Goal: Contribute content: Contribute content

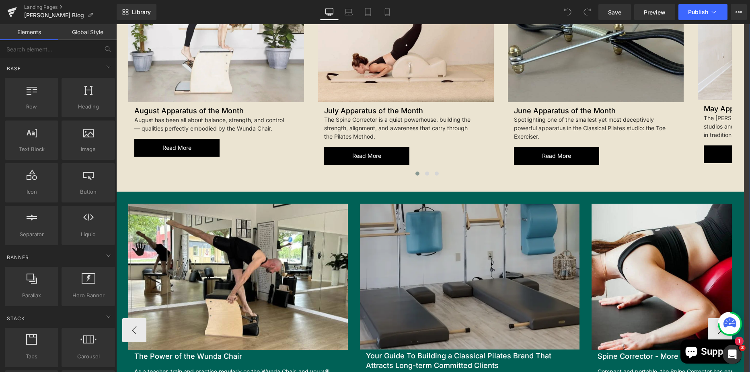
scroll to position [1045, 0]
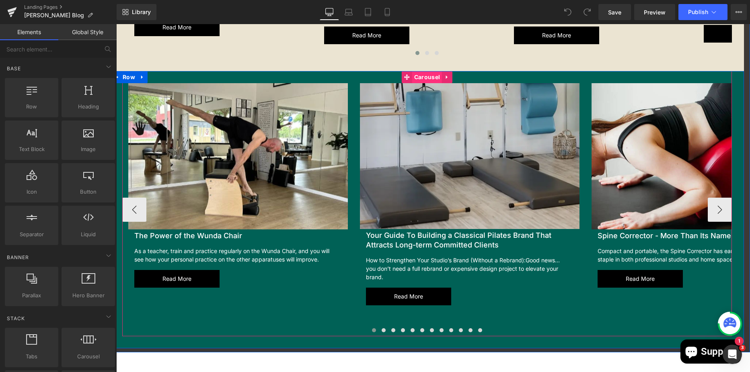
click at [420, 75] on span "Carousel" at bounding box center [427, 77] width 30 height 12
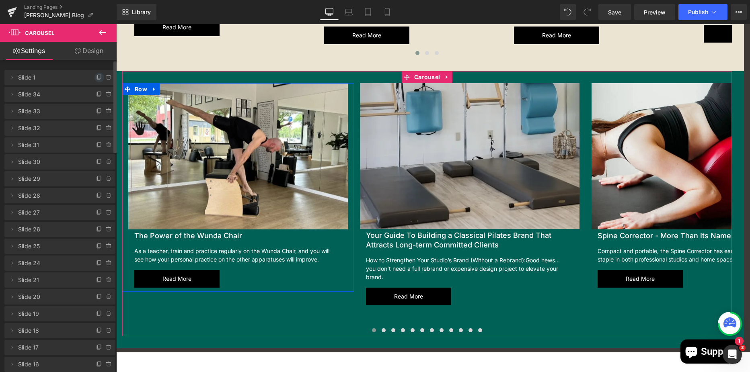
click at [98, 75] on icon at bounding box center [99, 77] width 6 height 6
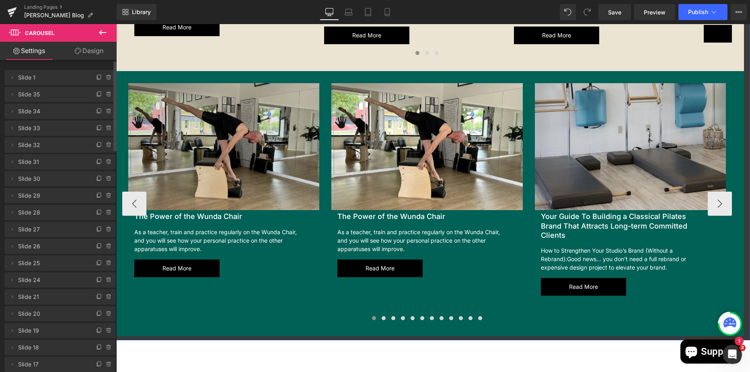
click at [185, 107] on img at bounding box center [223, 146] width 191 height 127
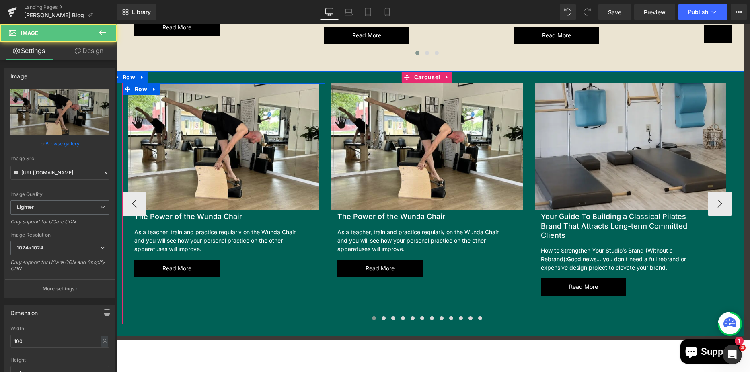
drag, startPoint x: 150, startPoint y: 90, endPoint x: 174, endPoint y: 87, distance: 23.9
click at [152, 90] on icon at bounding box center [155, 89] width 6 height 6
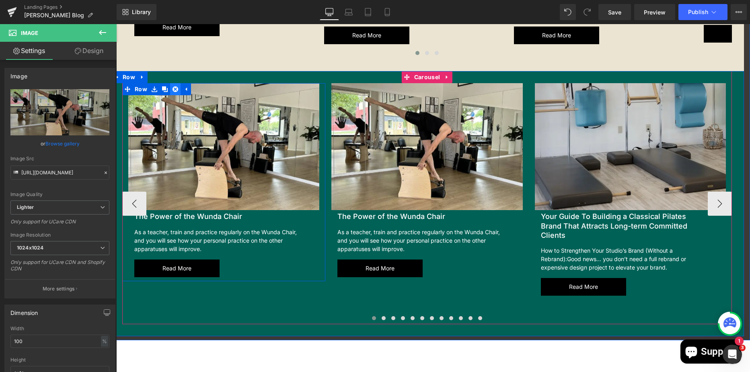
click at [174, 88] on icon at bounding box center [175, 89] width 6 height 6
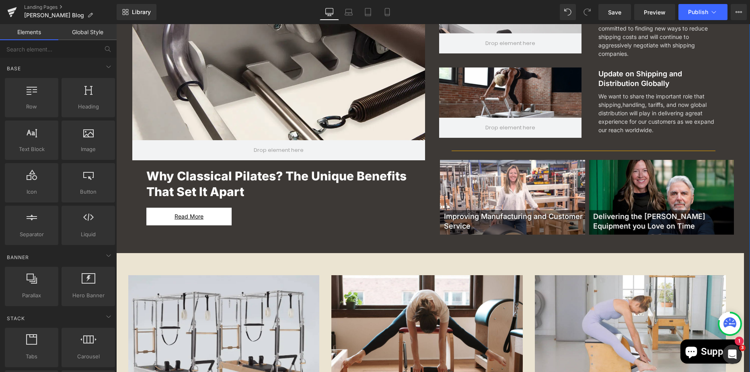
scroll to position [322, 0]
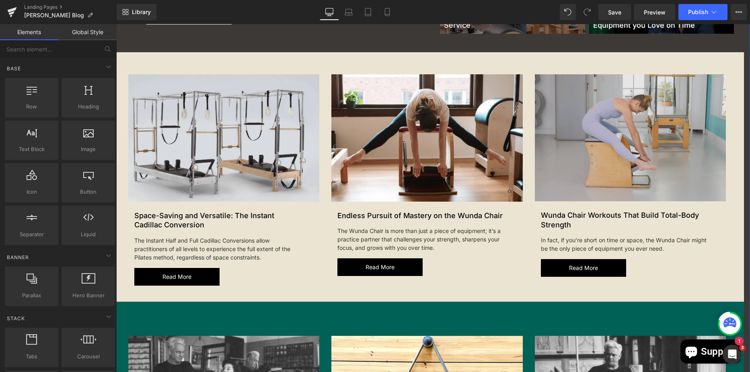
click at [582, 124] on img at bounding box center [630, 137] width 191 height 127
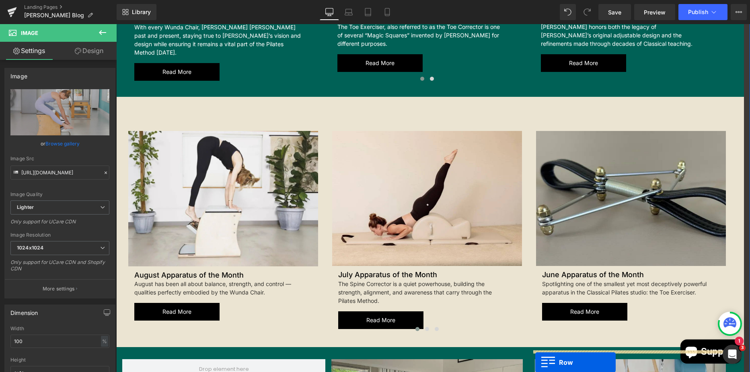
scroll to position [844, 0]
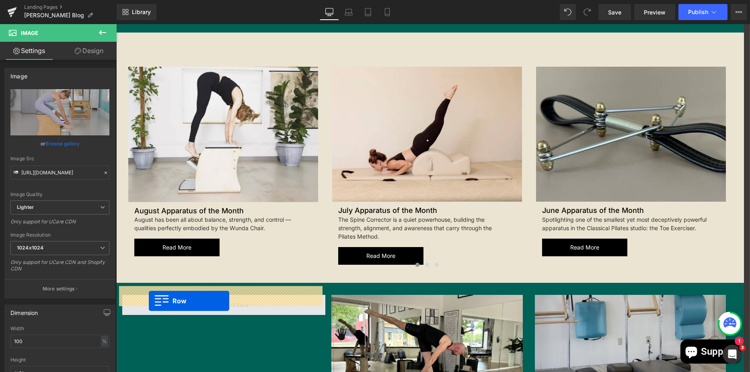
drag, startPoint x: 533, startPoint y: 66, endPoint x: 149, endPoint y: 302, distance: 450.6
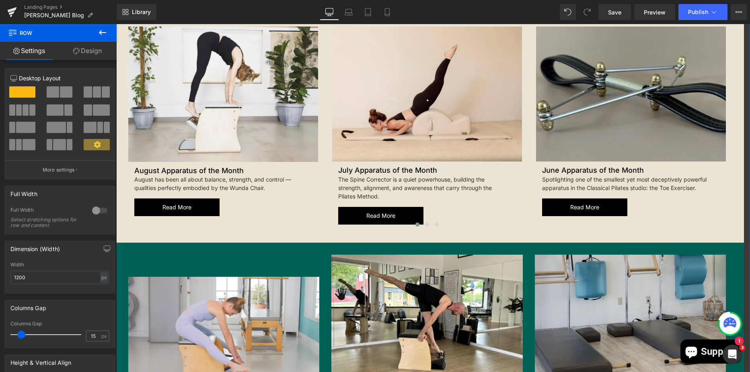
scroll to position [965, 0]
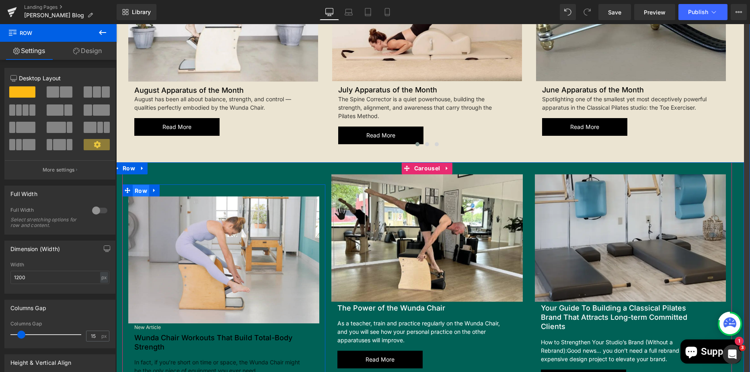
click at [135, 185] on span "Row" at bounding box center [141, 191] width 16 height 12
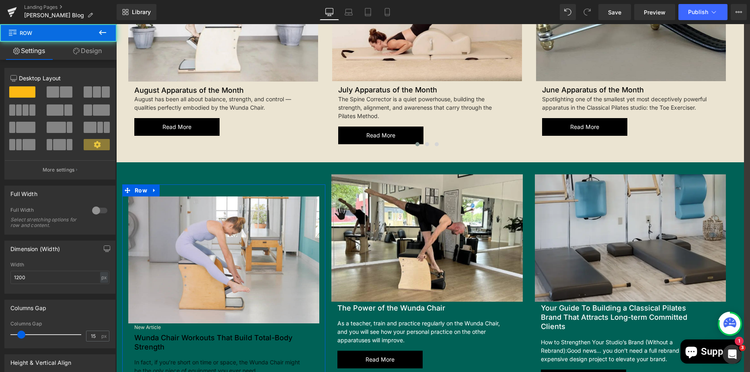
click at [82, 53] on link "Design" at bounding box center [87, 51] width 58 height 18
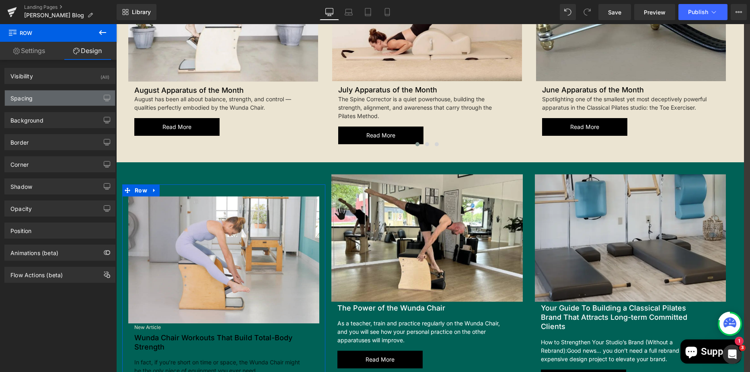
click at [55, 101] on div "Spacing" at bounding box center [60, 97] width 110 height 15
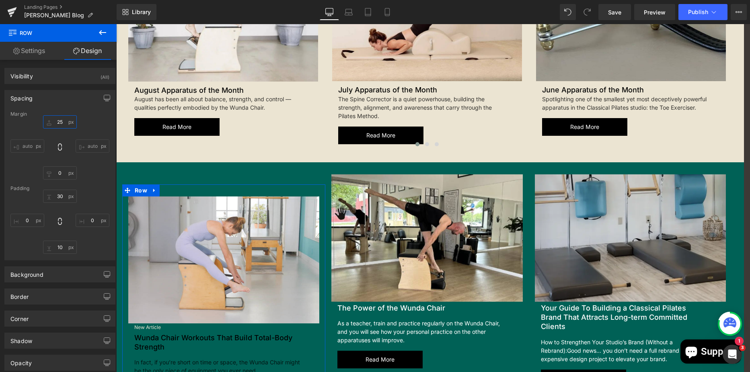
click at [63, 119] on input "text" at bounding box center [60, 121] width 34 height 13
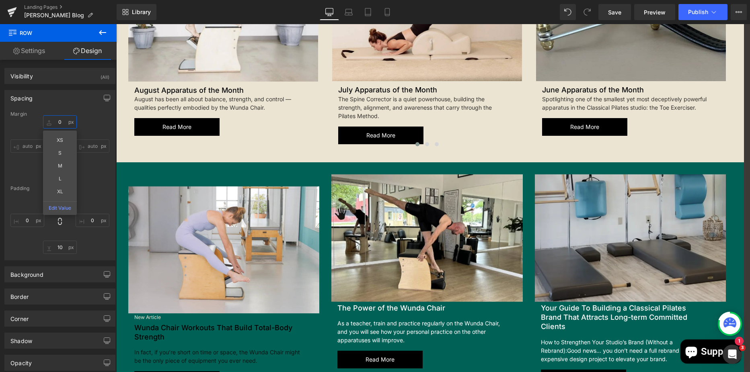
type input "0"
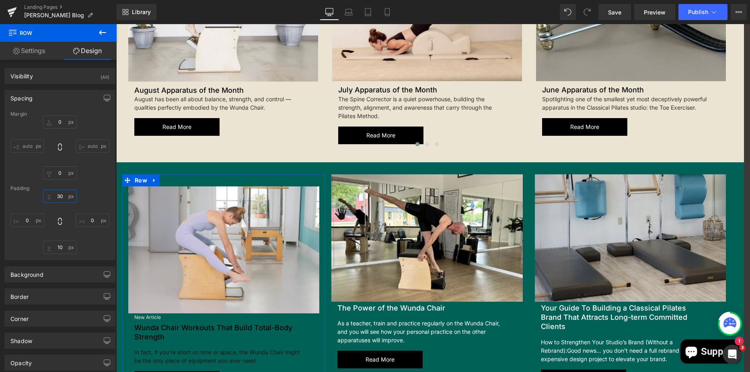
click at [64, 195] on input "text" at bounding box center [60, 196] width 34 height 13
type input "0"
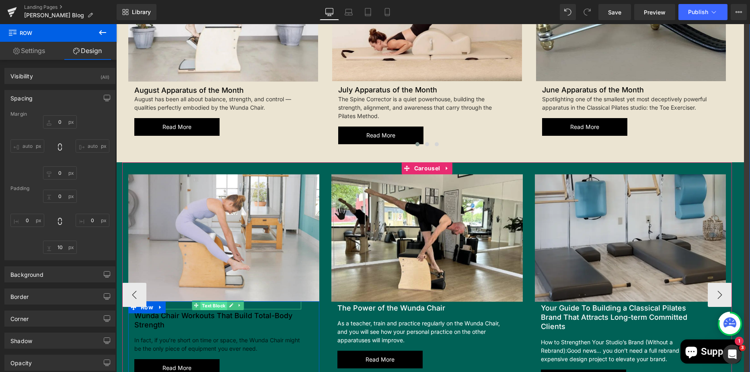
click at [210, 301] on span "Text Block" at bounding box center [213, 306] width 27 height 10
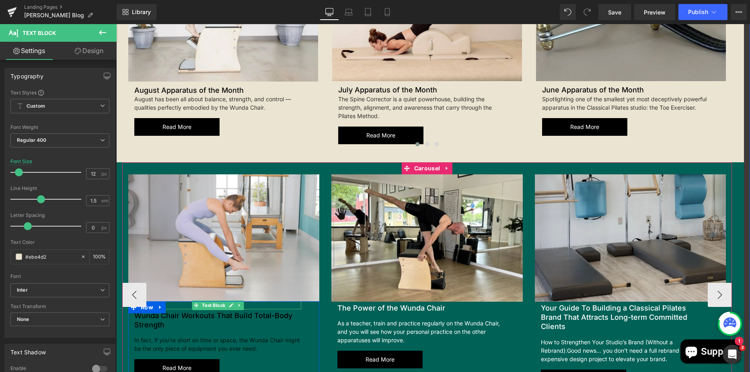
click at [238, 304] on icon at bounding box center [238, 305] width 1 height 3
click at [241, 303] on icon at bounding box center [243, 305] width 4 height 5
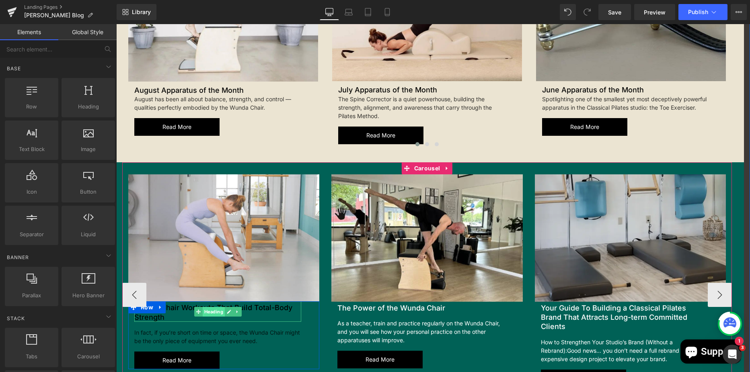
click at [210, 307] on span "Heading" at bounding box center [214, 312] width 22 height 10
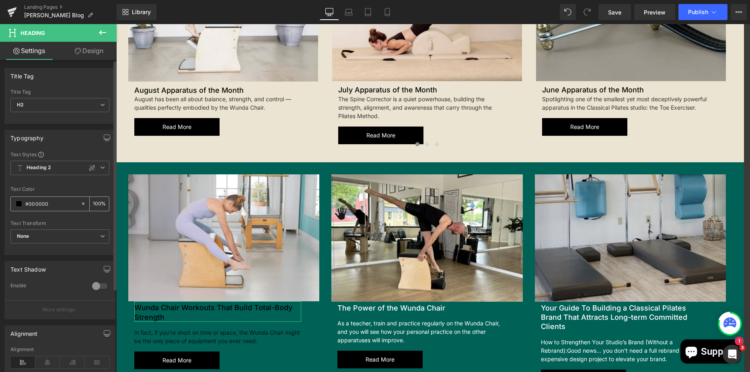
drag, startPoint x: 54, startPoint y: 202, endPoint x: 29, endPoint y: 205, distance: 25.2
click at [29, 205] on input "#000000" at bounding box center [50, 203] width 51 height 9
type input "#fff"
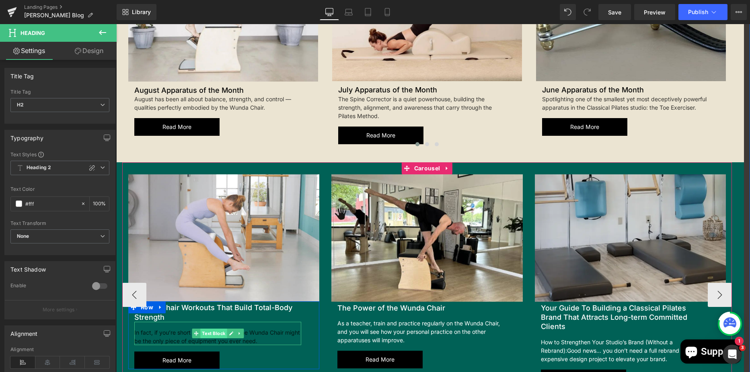
click at [213, 329] on span "Text Block" at bounding box center [213, 334] width 27 height 10
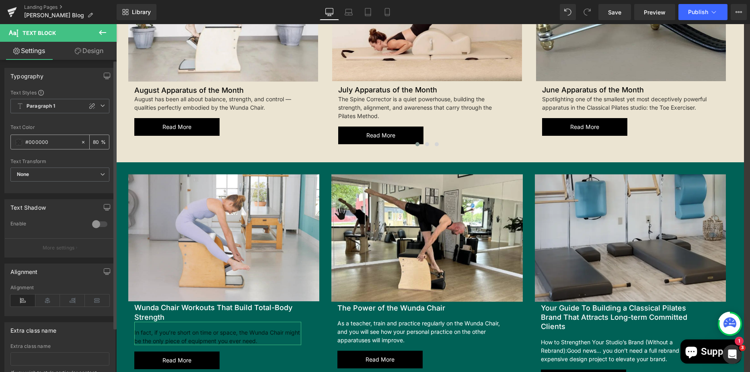
drag, startPoint x: 58, startPoint y: 139, endPoint x: 27, endPoint y: 141, distance: 30.6
click at [27, 141] on input "#000000" at bounding box center [50, 142] width 51 height 9
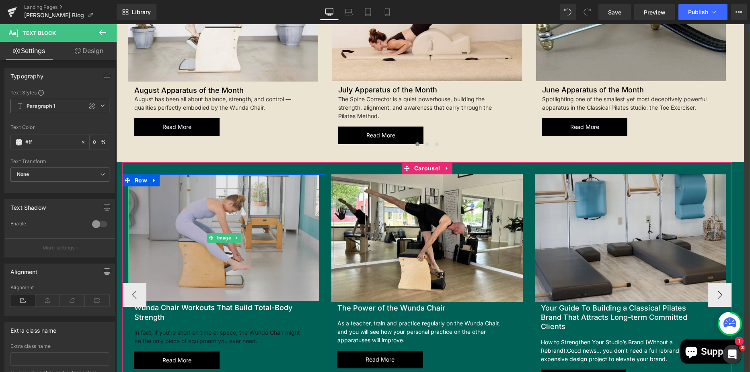
type input "#fff"
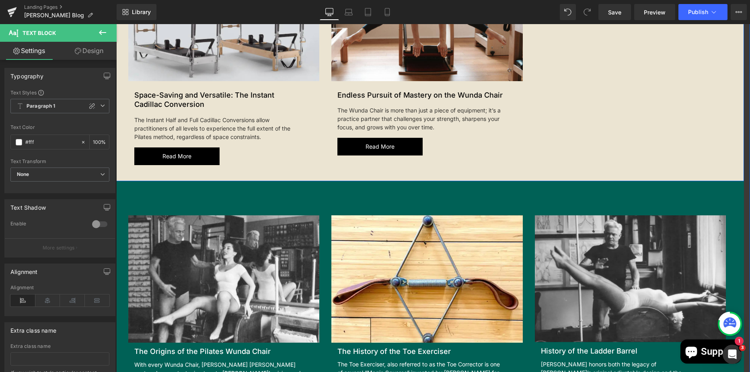
scroll to position [281, 0]
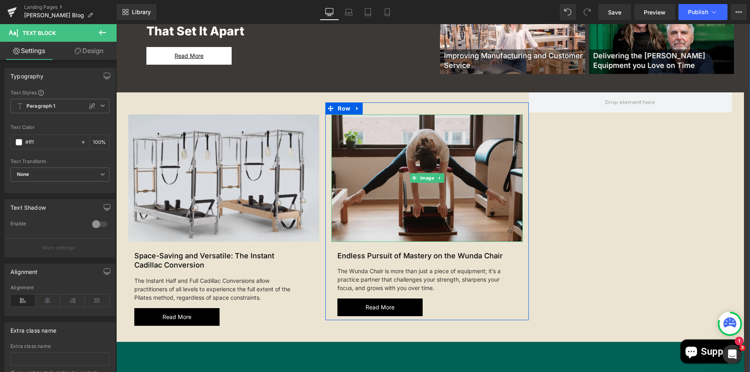
click at [372, 140] on img at bounding box center [426, 178] width 191 height 127
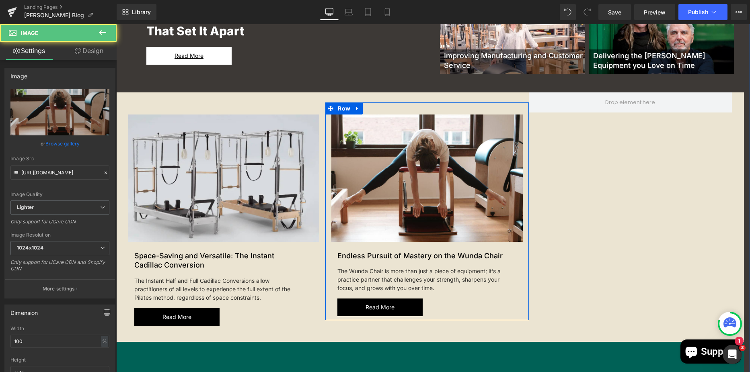
click at [355, 111] on icon at bounding box center [358, 108] width 6 height 6
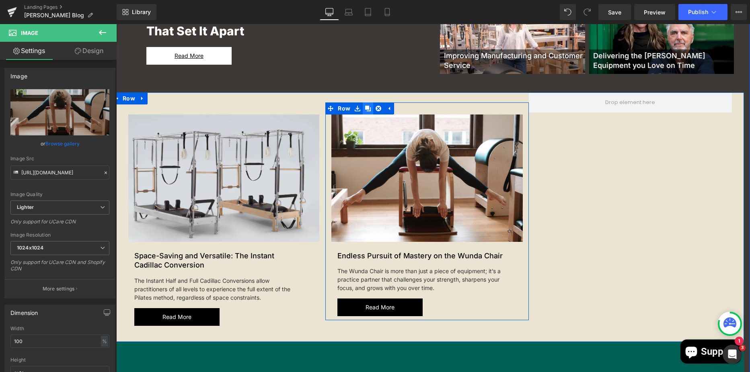
click at [368, 107] on link at bounding box center [368, 109] width 10 height 12
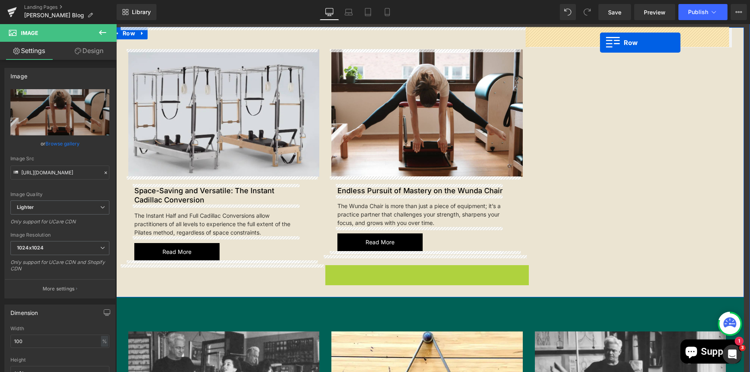
scroll to position [306, 0]
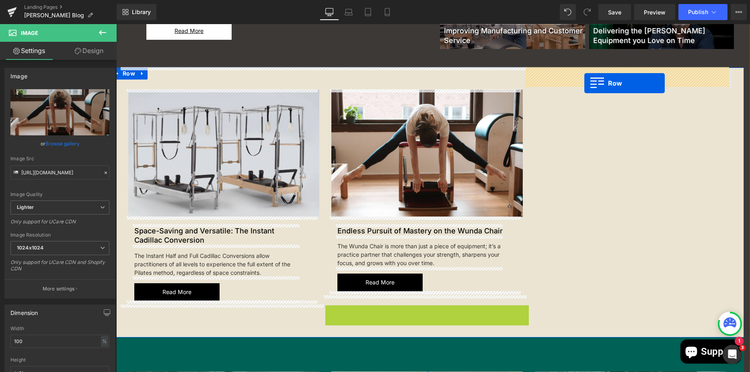
drag, startPoint x: 328, startPoint y: 144, endPoint x: 584, endPoint y: 83, distance: 262.9
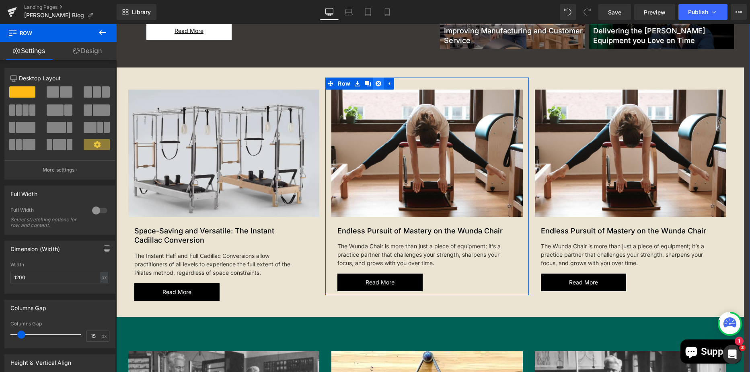
click at [375, 84] on icon at bounding box center [378, 84] width 6 height 6
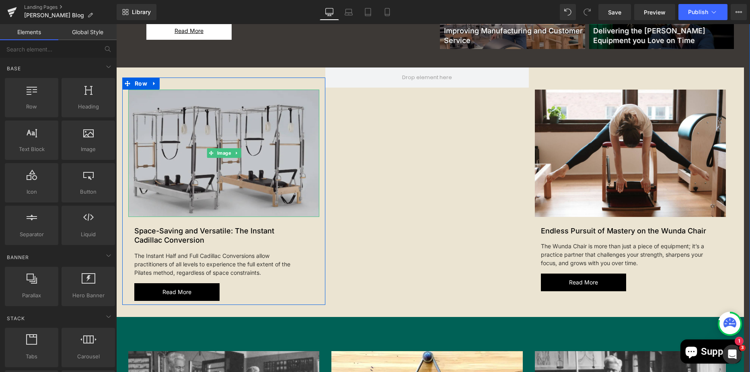
click at [216, 116] on img at bounding box center [223, 153] width 191 height 127
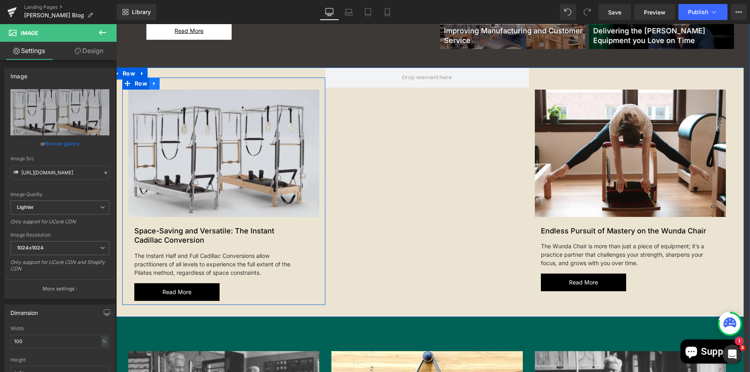
click at [152, 86] on icon at bounding box center [155, 83] width 6 height 6
click at [165, 84] on link at bounding box center [165, 84] width 10 height 12
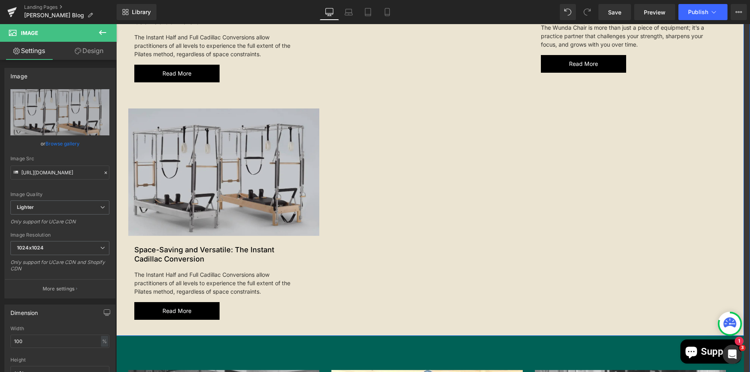
scroll to position [445, 0]
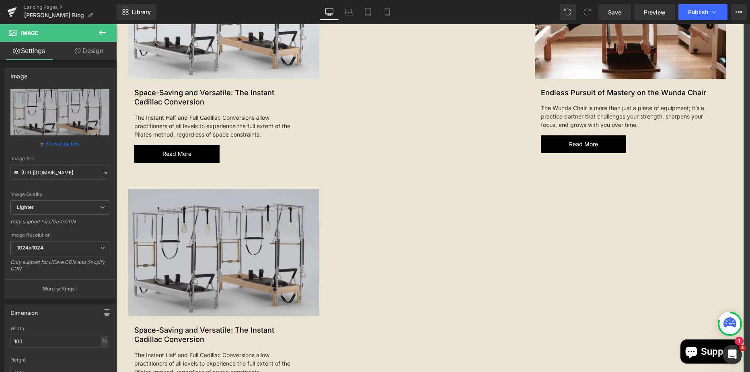
click at [178, 247] on img at bounding box center [223, 252] width 191 height 127
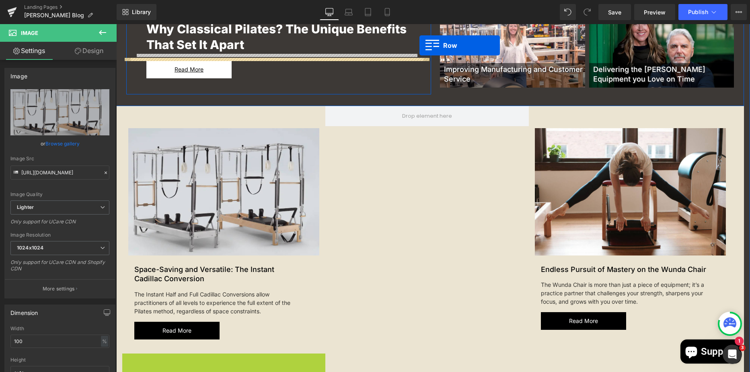
scroll to position [244, 0]
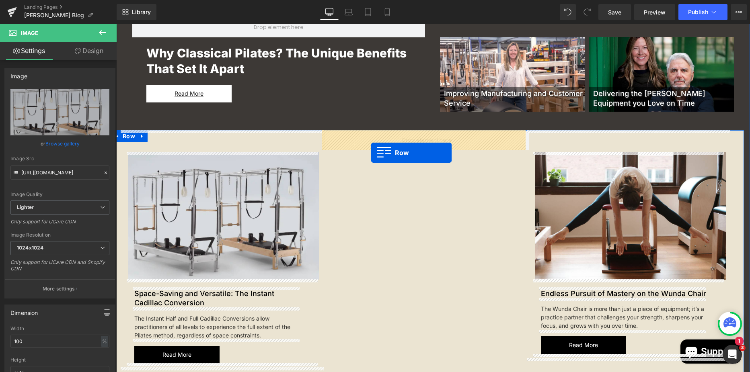
drag, startPoint x: 126, startPoint y: 185, endPoint x: 371, endPoint y: 153, distance: 246.9
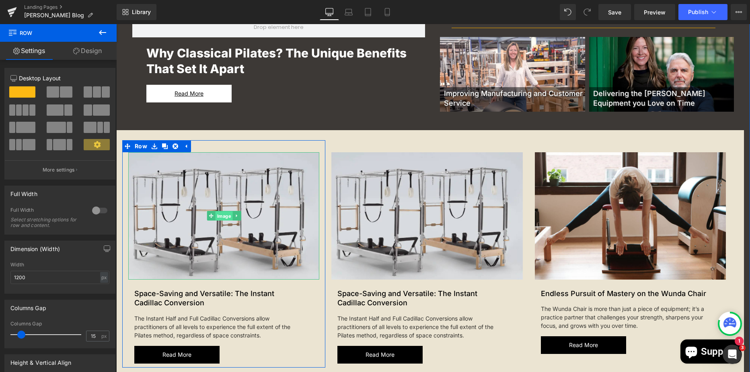
click at [219, 218] on span "Image" at bounding box center [223, 216] width 17 height 10
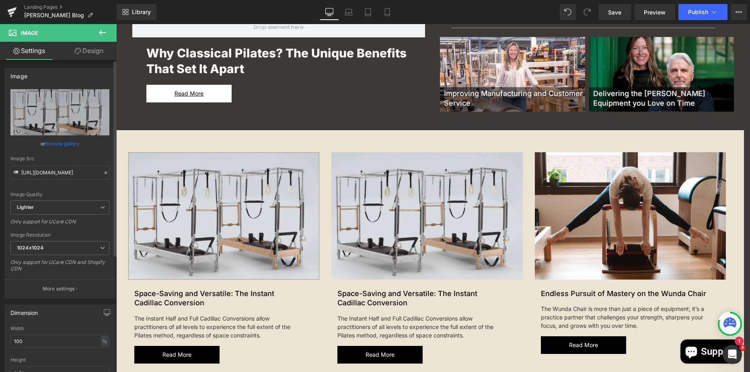
click at [60, 142] on link "Browse gallery" at bounding box center [62, 144] width 34 height 14
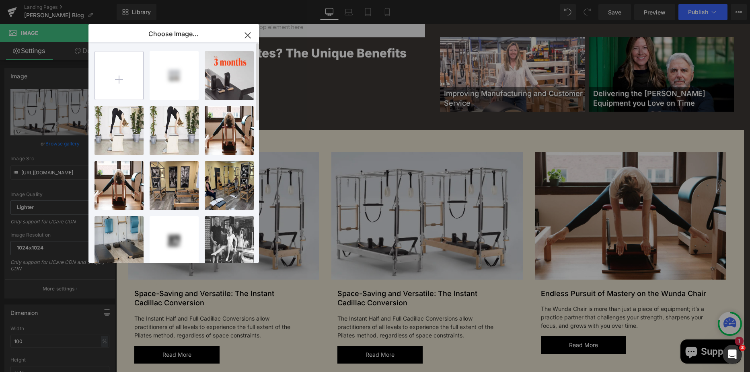
click at [128, 82] on input "file" at bounding box center [119, 75] width 48 height 48
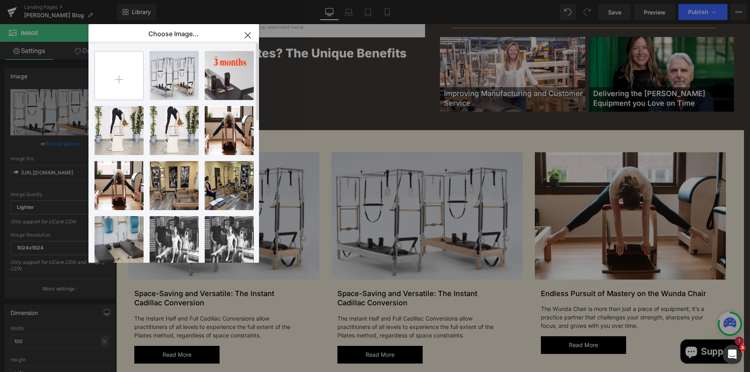
type input "C:\fakepath\11_Pilates_3c41fd26-5b5a-490d-94f7-f48bebee804d.webp"
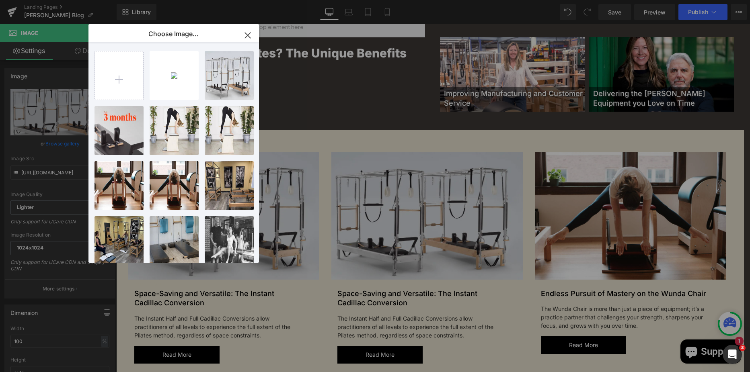
click at [0, 0] on div "11_Pila...804d.webp 259.16 KB" at bounding box center [0, 0] width 0 height 0
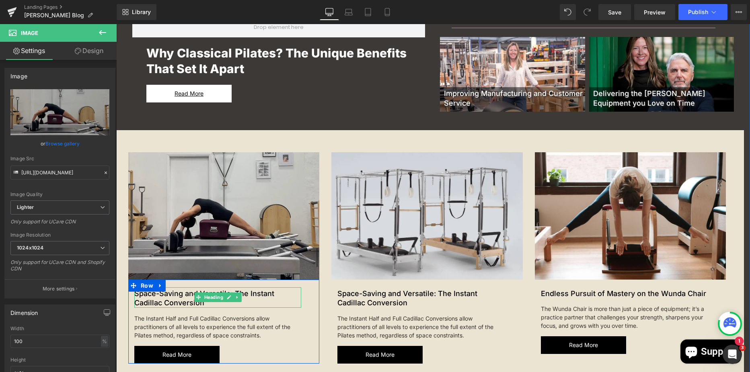
click at [166, 303] on h2 "Space-Saving and Versatile: The Instant Cadillac Conversion" at bounding box center [217, 298] width 167 height 19
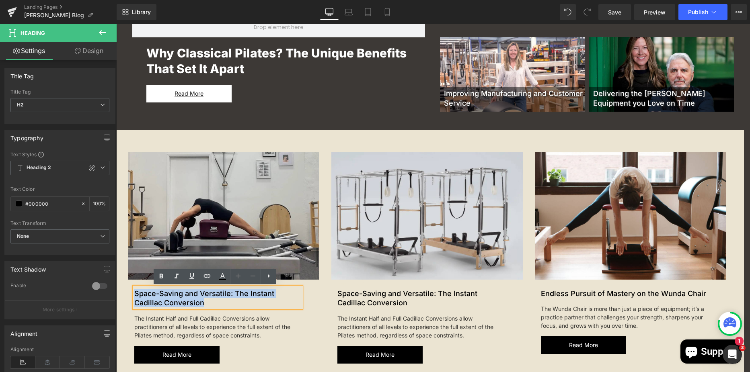
drag, startPoint x: 213, startPoint y: 305, endPoint x: 123, endPoint y: 279, distance: 93.9
click at [123, 279] on div "Image New Article Text Block Space-Saving and Versatile: The Instant Cadillac C…" at bounding box center [223, 257] width 203 height 211
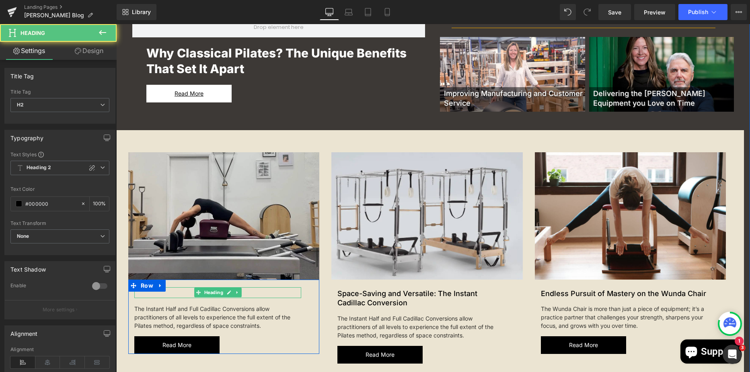
click at [168, 293] on h2 at bounding box center [217, 293] width 167 height 9
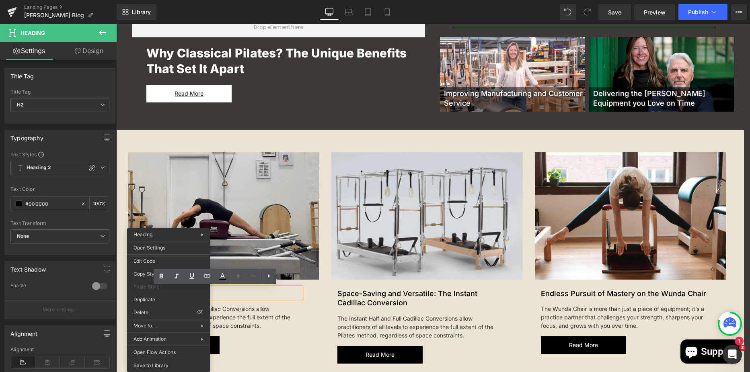
click at [229, 289] on h2 at bounding box center [217, 293] width 167 height 9
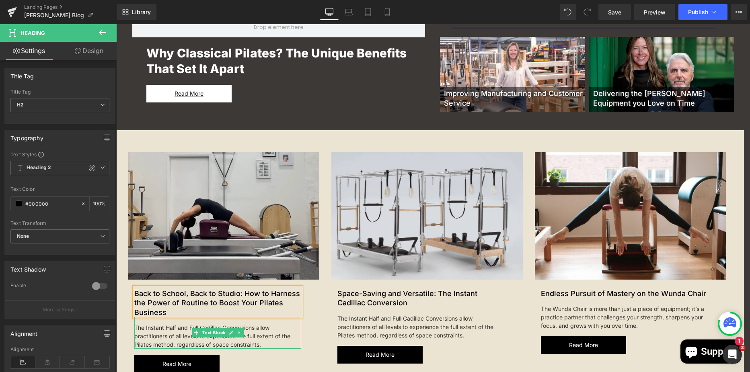
scroll to position [324, 0]
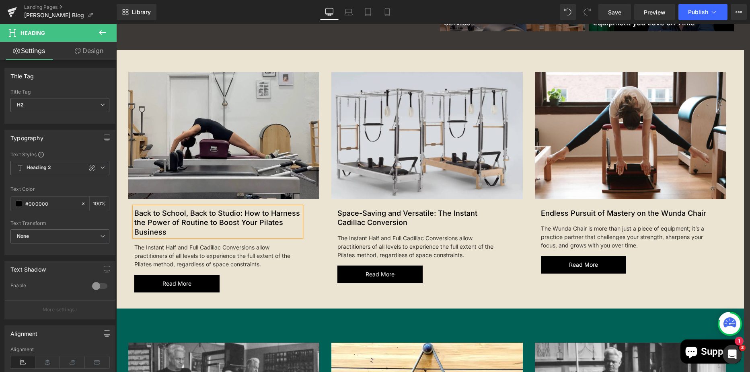
click at [210, 256] on div "The Instant Half and Full Cadillac Conversions allow practitioners of all level…" at bounding box center [217, 253] width 167 height 32
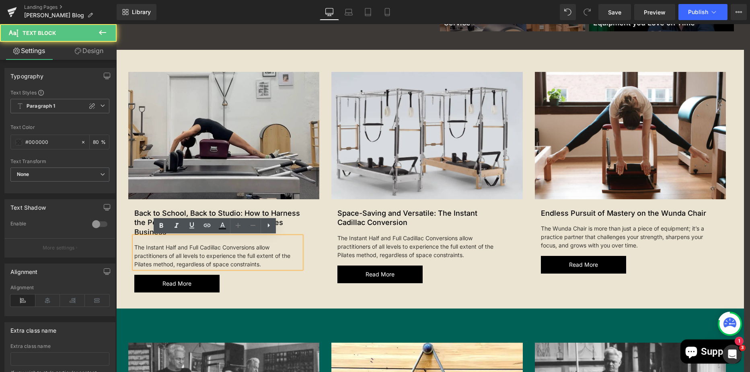
click at [116, 24] on div at bounding box center [116, 24] width 0 height 0
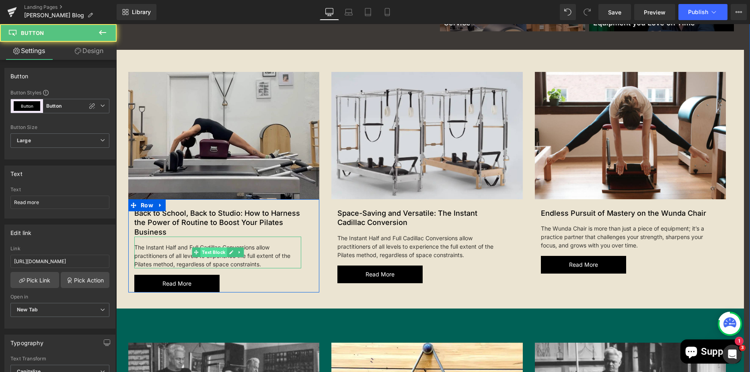
click at [209, 250] on span "Text Block" at bounding box center [213, 253] width 27 height 10
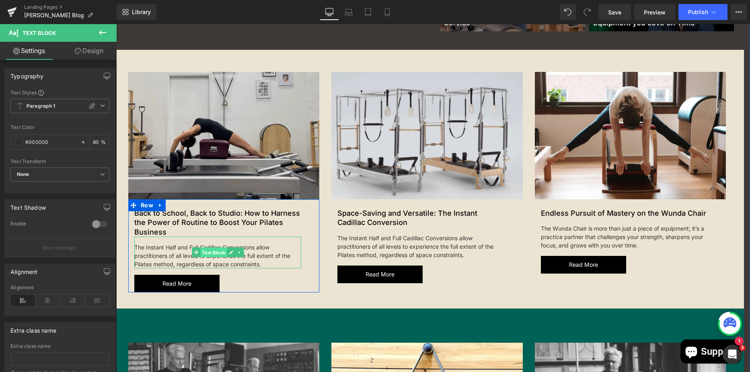
click at [213, 256] on span "Text Block" at bounding box center [213, 253] width 27 height 10
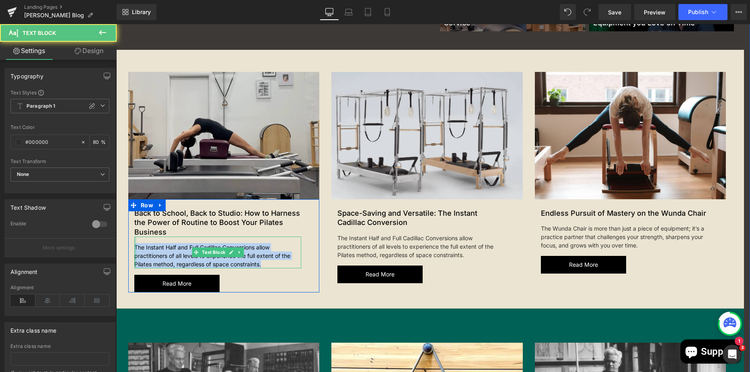
drag, startPoint x: 261, startPoint y: 265, endPoint x: 131, endPoint y: 245, distance: 130.5
click at [134, 245] on div "The Instant Half and Full Cadillac Conversions allow practitioners of all level…" at bounding box center [217, 253] width 167 height 32
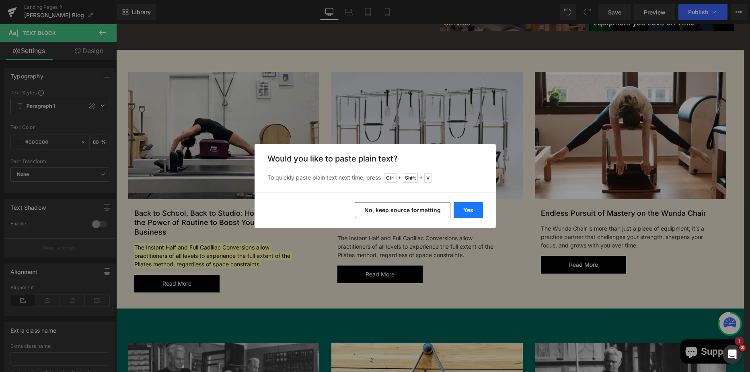
drag, startPoint x: 471, startPoint y: 205, endPoint x: 287, endPoint y: 206, distance: 184.1
click at [471, 205] on button "Yes" at bounding box center [467, 210] width 29 height 16
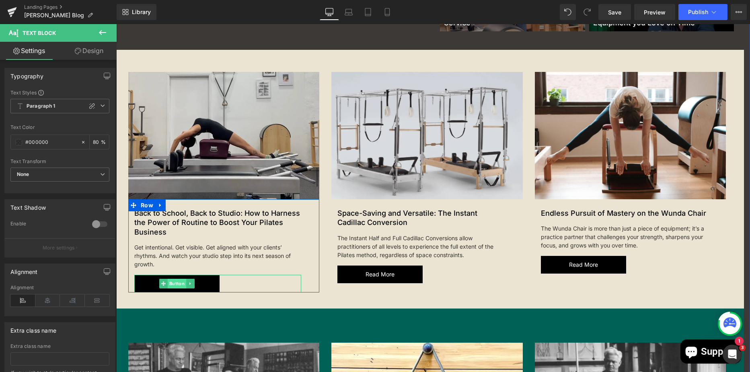
click at [177, 285] on span "Button" at bounding box center [177, 284] width 18 height 10
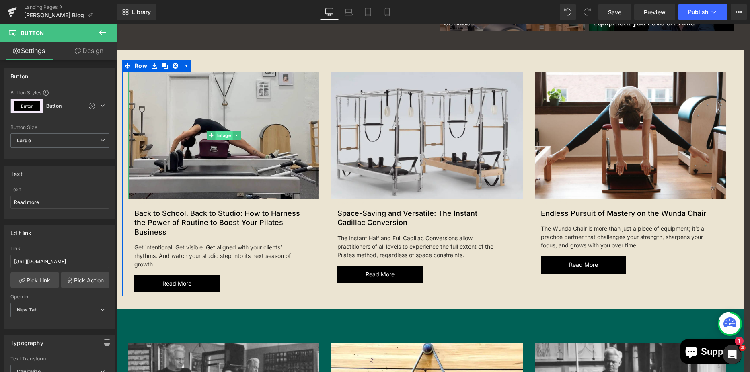
click at [219, 138] on span "Image" at bounding box center [223, 136] width 17 height 10
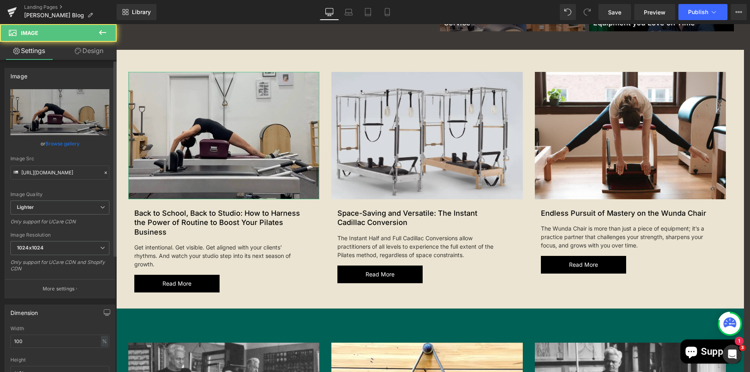
scroll to position [161, 0]
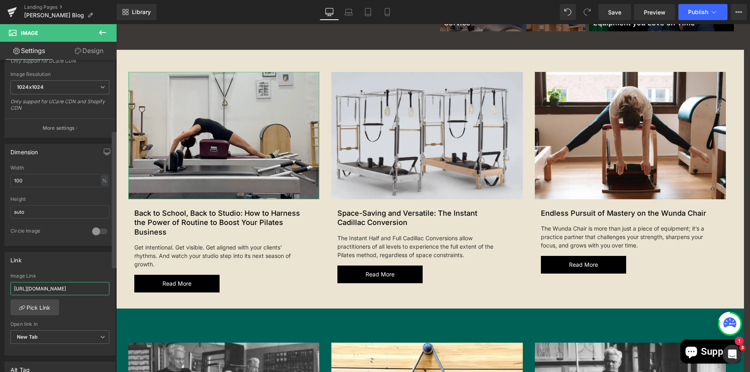
drag, startPoint x: 15, startPoint y: 291, endPoint x: 115, endPoint y: 283, distance: 100.1
click at [115, 283] on div "Image [URL][DOMAIN_NAME] Replace Image Upload image or Browse gallery Image Src…" at bounding box center [58, 218] width 117 height 316
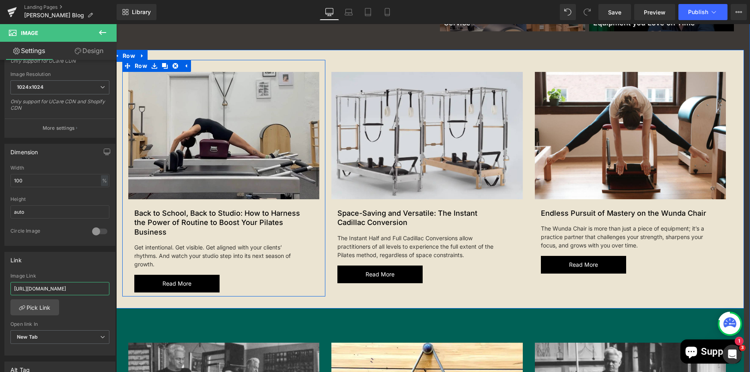
paste input "back-to-school-back-to-studio-how-to-harness-the-power-of-routine-to-boost-your…"
type input "[URL][DOMAIN_NAME]"
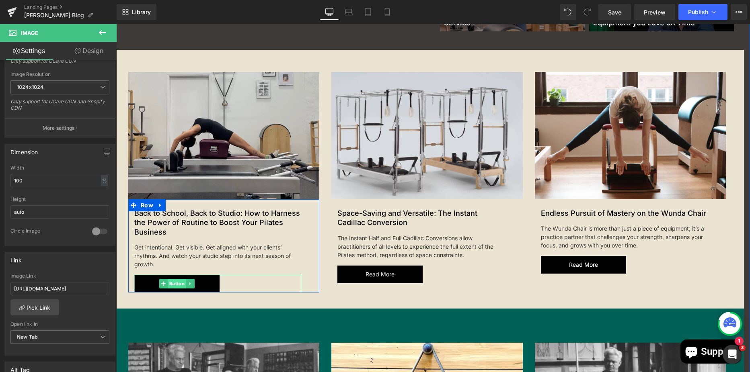
click at [177, 280] on span "Button" at bounding box center [177, 284] width 18 height 10
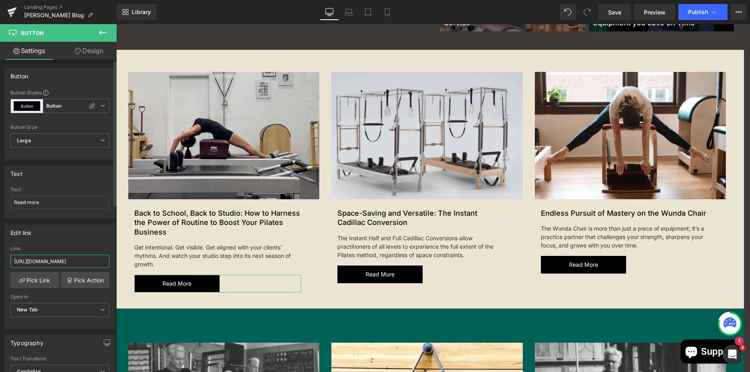
scroll to position [0, 176]
drag, startPoint x: 12, startPoint y: 260, endPoint x: 112, endPoint y: 263, distance: 100.1
click at [112, 263] on div "Edit link [URL][DOMAIN_NAME] Link [URL][DOMAIN_NAME] Pick Link Pick Action Curr…" at bounding box center [60, 274] width 120 height 110
paste input "back-to-school-back-to-studio-how-to-harness-the-power-of-routine-to-boost-your…"
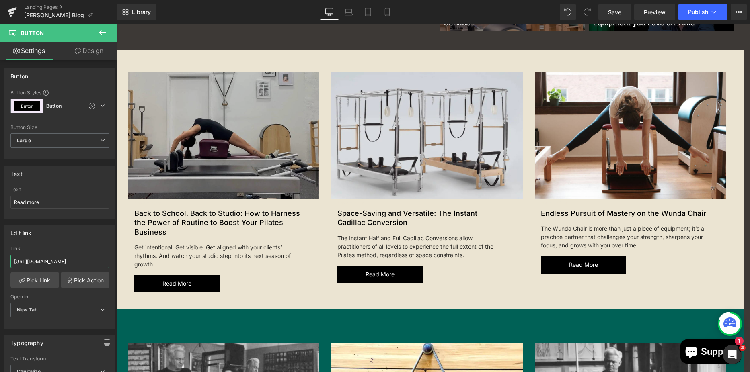
scroll to position [0, 271]
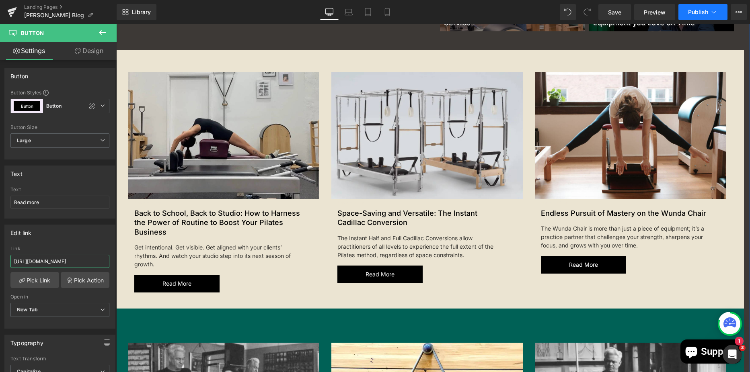
type input "[URL][DOMAIN_NAME]"
click at [697, 15] on span "Publish" at bounding box center [698, 12] width 20 height 6
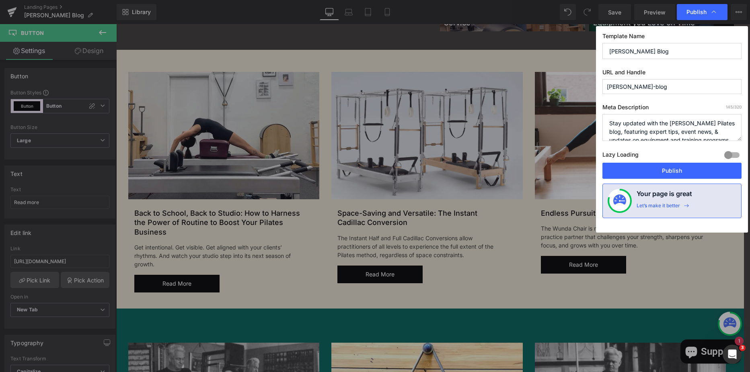
scroll to position [0, 0]
click at [654, 170] on button "Publish" at bounding box center [671, 171] width 139 height 16
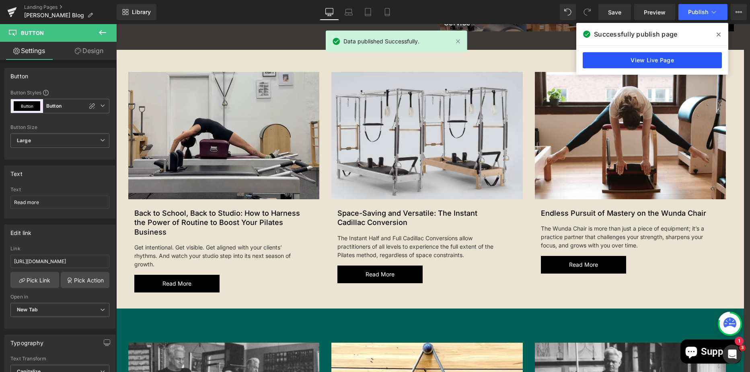
click at [646, 66] on link "View Live Page" at bounding box center [652, 60] width 139 height 16
